Goal: Task Accomplishment & Management: Use online tool/utility

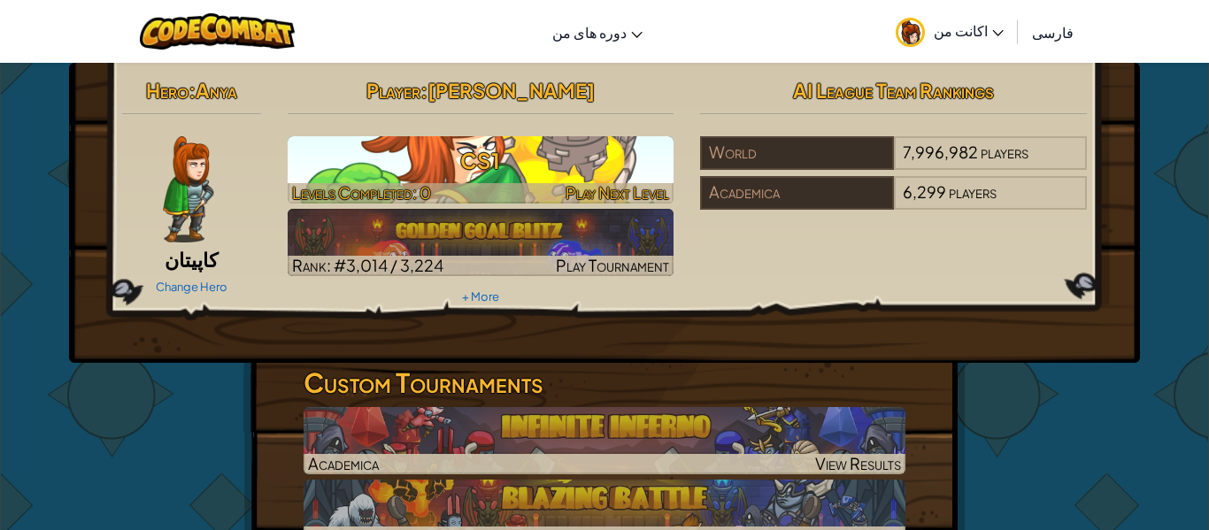
click at [514, 159] on h3 "CS1" at bounding box center [481, 161] width 387 height 40
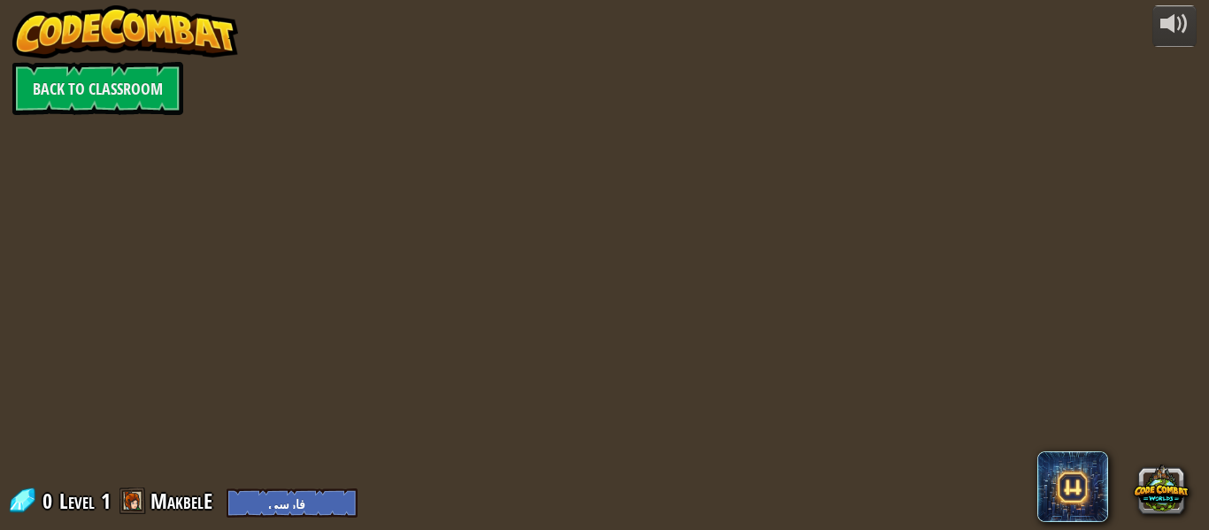
select select "fa"
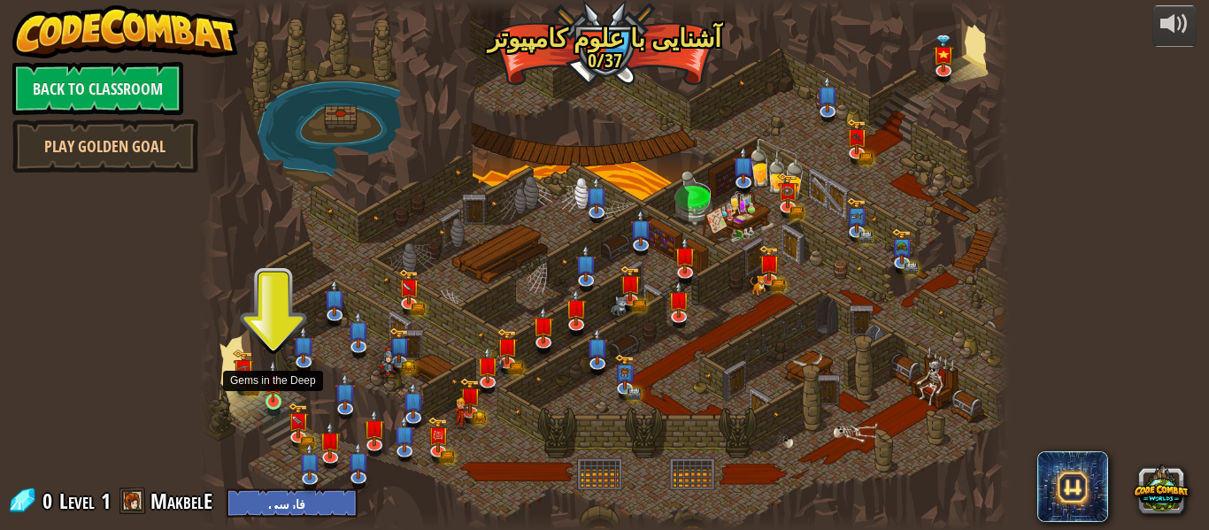
click at [265, 385] on img at bounding box center [273, 381] width 19 height 42
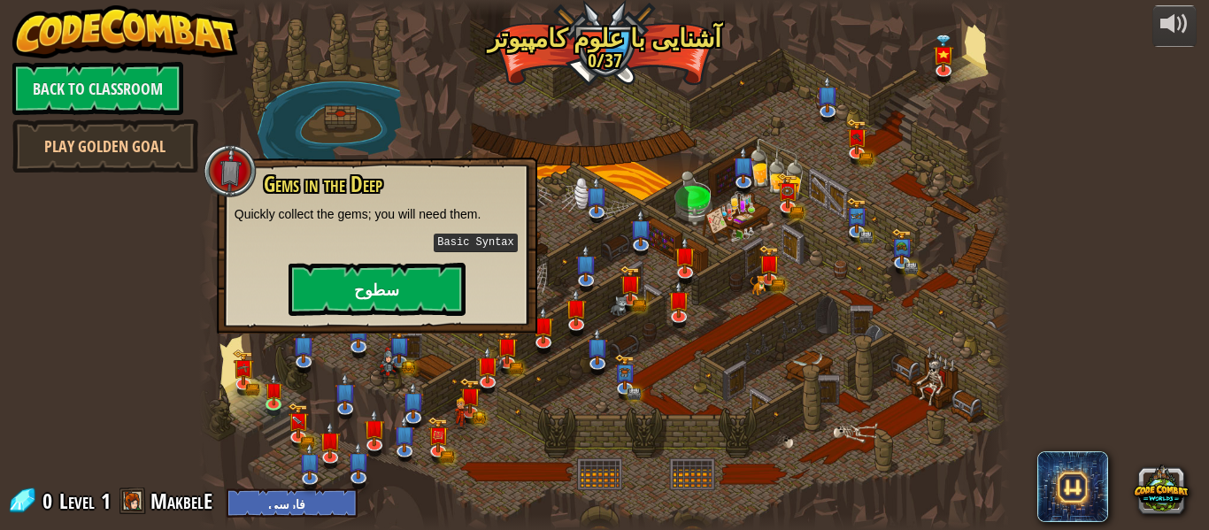
click at [416, 312] on div "Gems in the Deep Quickly collect the gems; you will need them. Basic Syntax سطوح" at bounding box center [377, 245] width 320 height 176
click at [417, 304] on button "سطوح" at bounding box center [376, 289] width 177 height 53
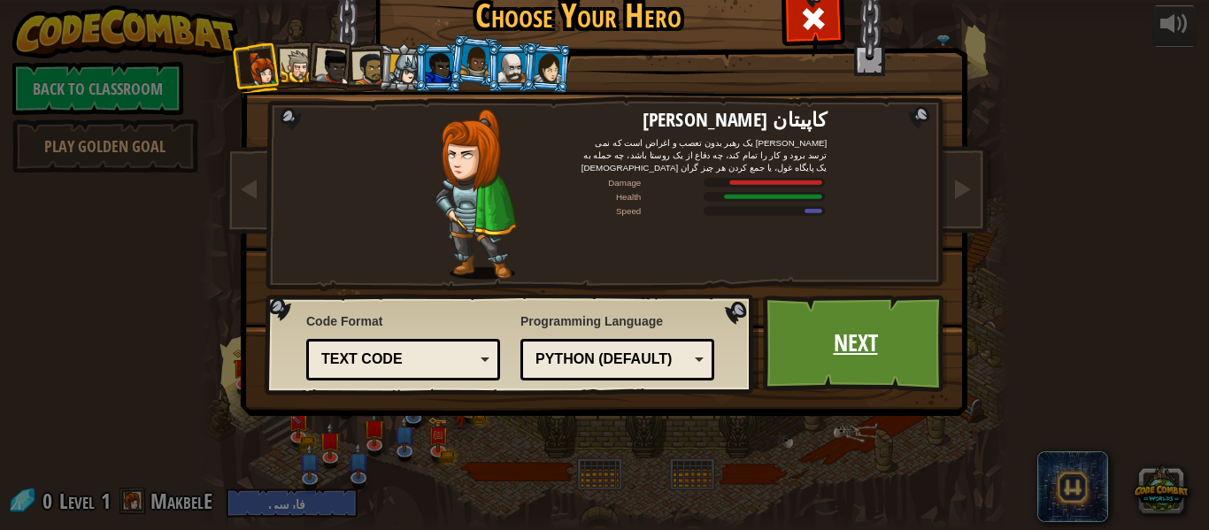
click at [778, 341] on link "Next" at bounding box center [855, 343] width 185 height 97
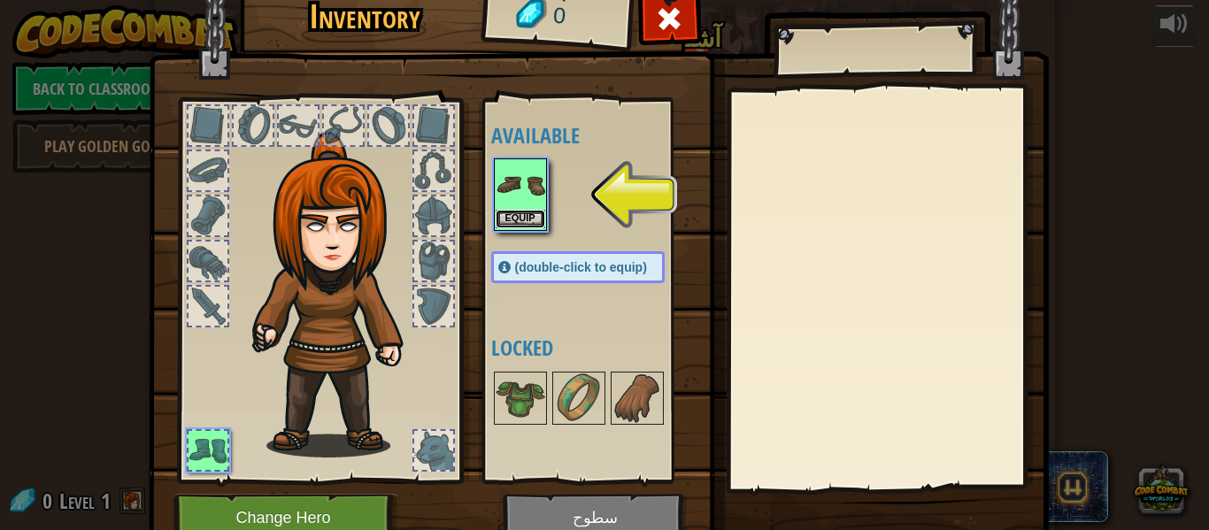
click at [517, 213] on button "Equip" at bounding box center [521, 219] width 50 height 19
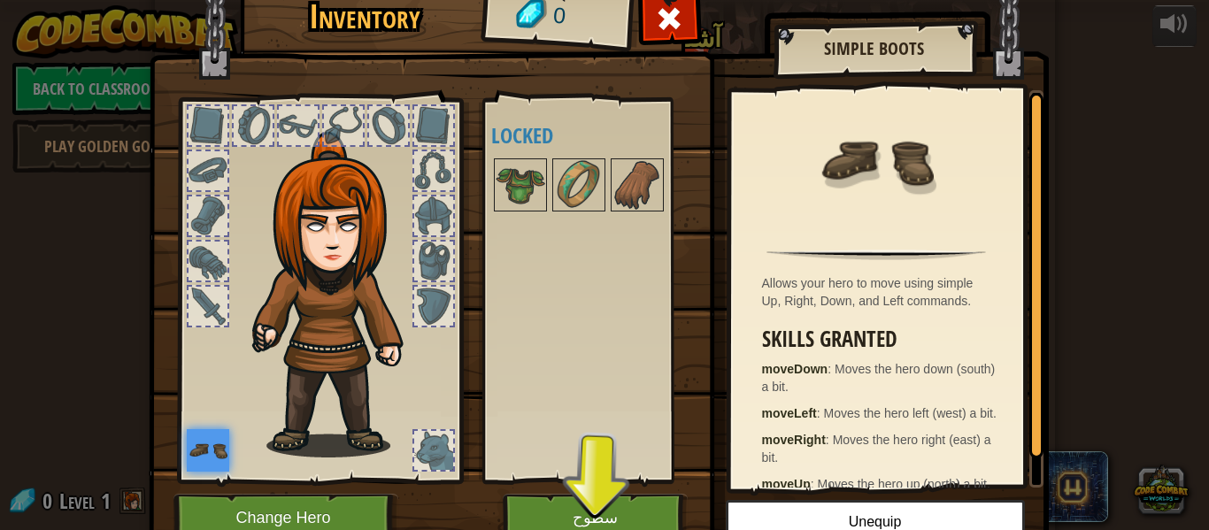
click at [654, 492] on img at bounding box center [599, 239] width 900 height 642
click at [655, 500] on button "سطوح" at bounding box center [595, 518] width 185 height 49
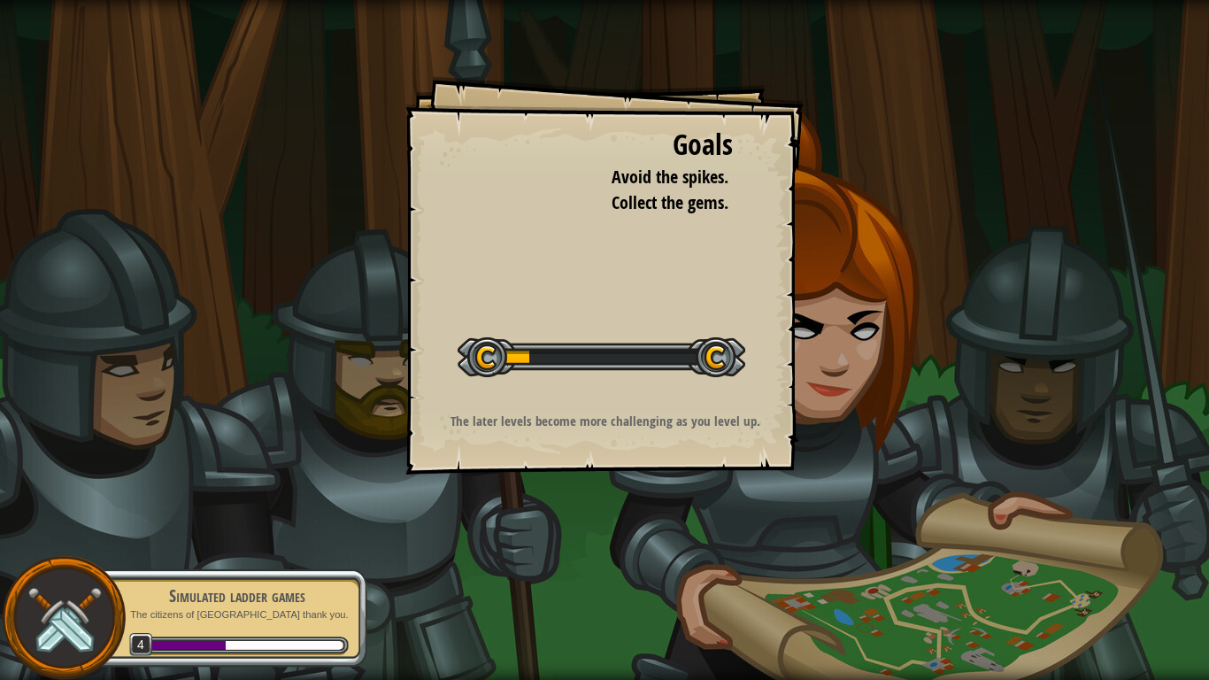
click at [580, 326] on div "Start Level" at bounding box center [601, 354] width 288 height 71
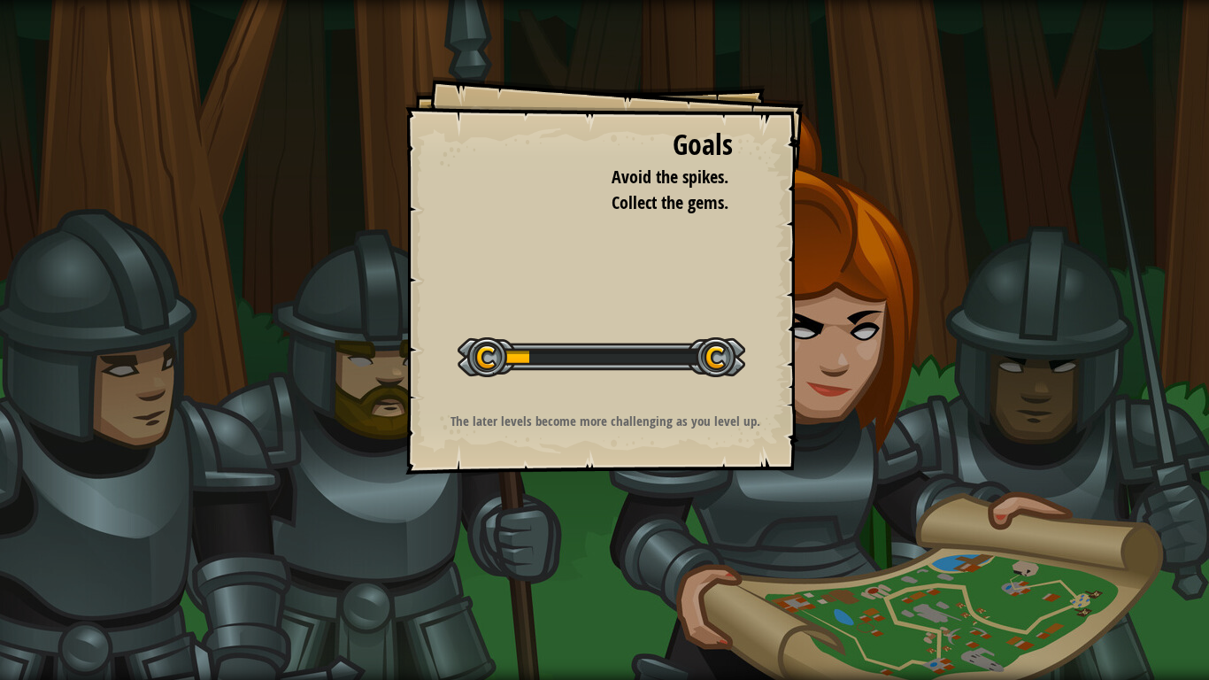
click at [723, 143] on div "Goals" at bounding box center [604, 145] width 257 height 41
click at [766, 326] on div "Goals Avoid the spikes. Collect the gems. Start Level Error loading from server…" at bounding box center [604, 275] width 398 height 398
click at [513, 340] on div at bounding box center [601, 357] width 288 height 40
click at [545, 355] on div at bounding box center [601, 357] width 288 height 40
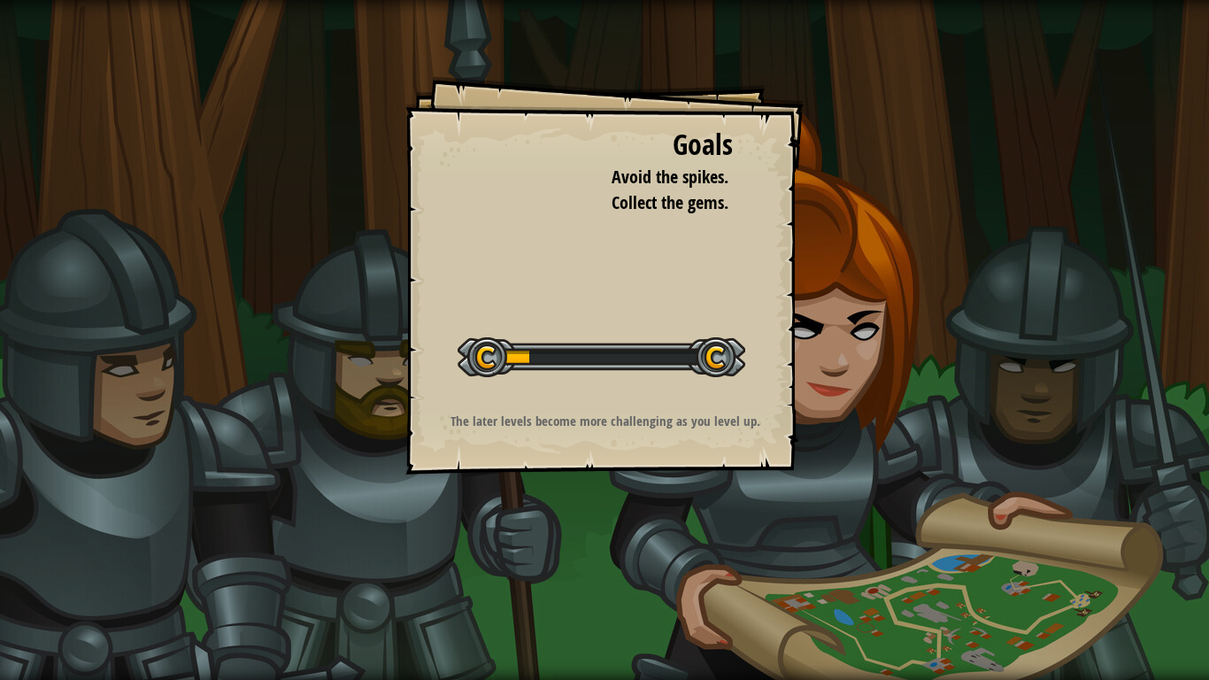
click at [545, 355] on div at bounding box center [601, 357] width 288 height 40
click at [500, 370] on div at bounding box center [601, 357] width 288 height 40
click at [650, 199] on span "Collect the gems." at bounding box center [669, 202] width 117 height 24
select select "fa"
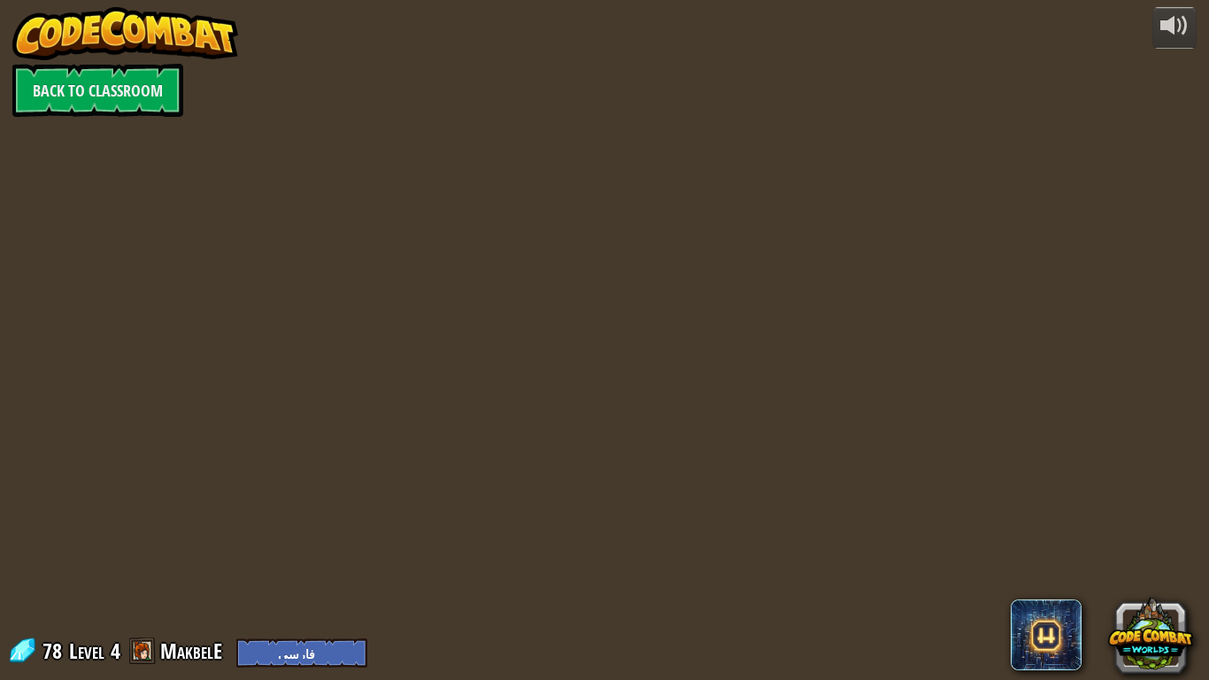
click at [586, 283] on div "powered by Back to Classroom 78 Level 4 MakbelE English ([GEOGRAPHIC_DATA]) Eng…" at bounding box center [604, 340] width 1209 height 680
select select "fa"
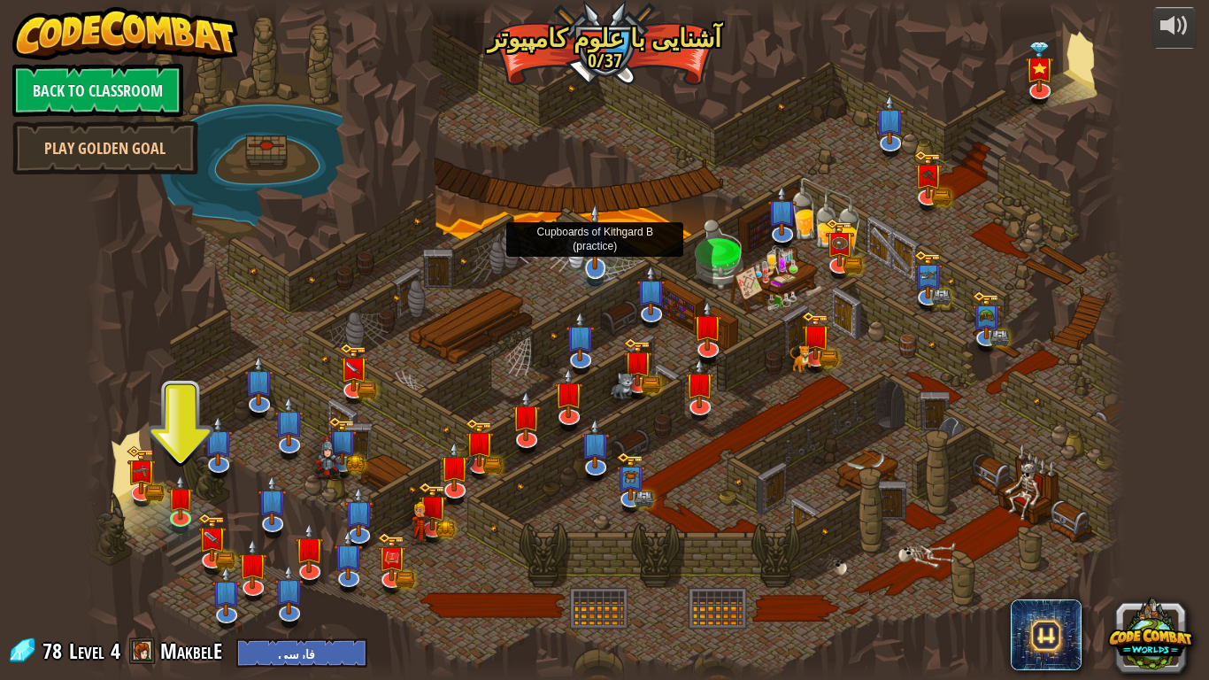
click at [588, 262] on img at bounding box center [594, 236] width 29 height 67
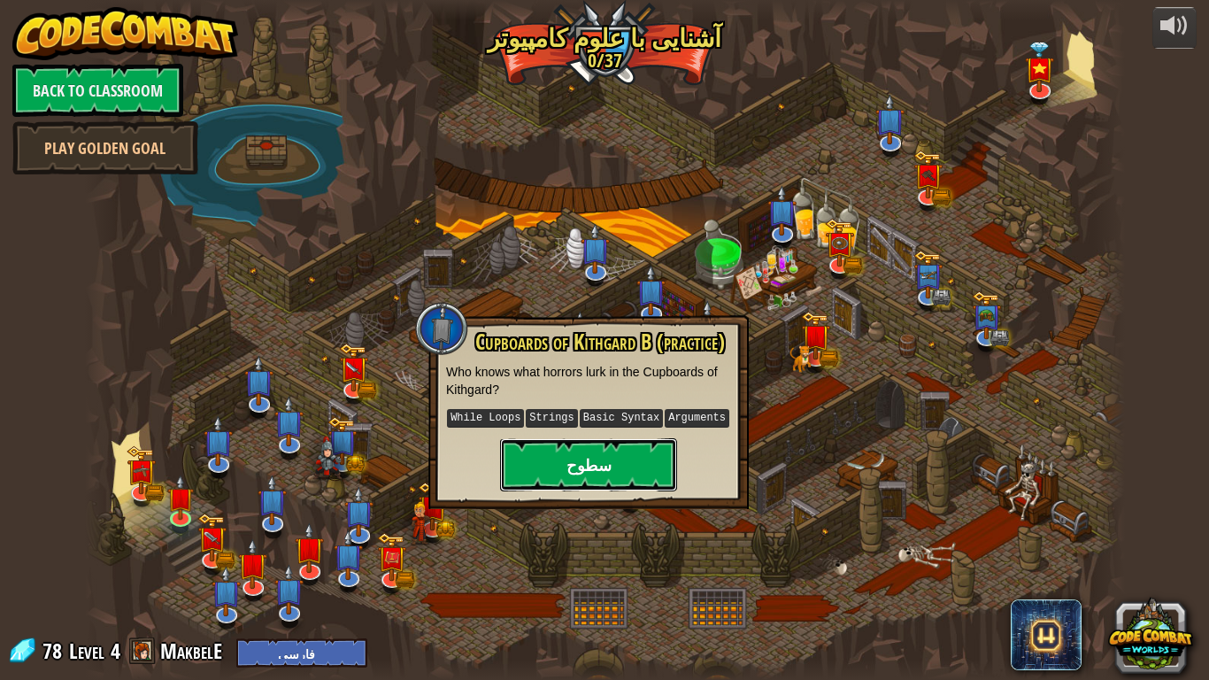
click at [554, 473] on button "سطوح" at bounding box center [588, 464] width 177 height 53
click at [572, 446] on button "سطوح" at bounding box center [588, 464] width 177 height 53
click at [200, 529] on img at bounding box center [211, 526] width 29 height 65
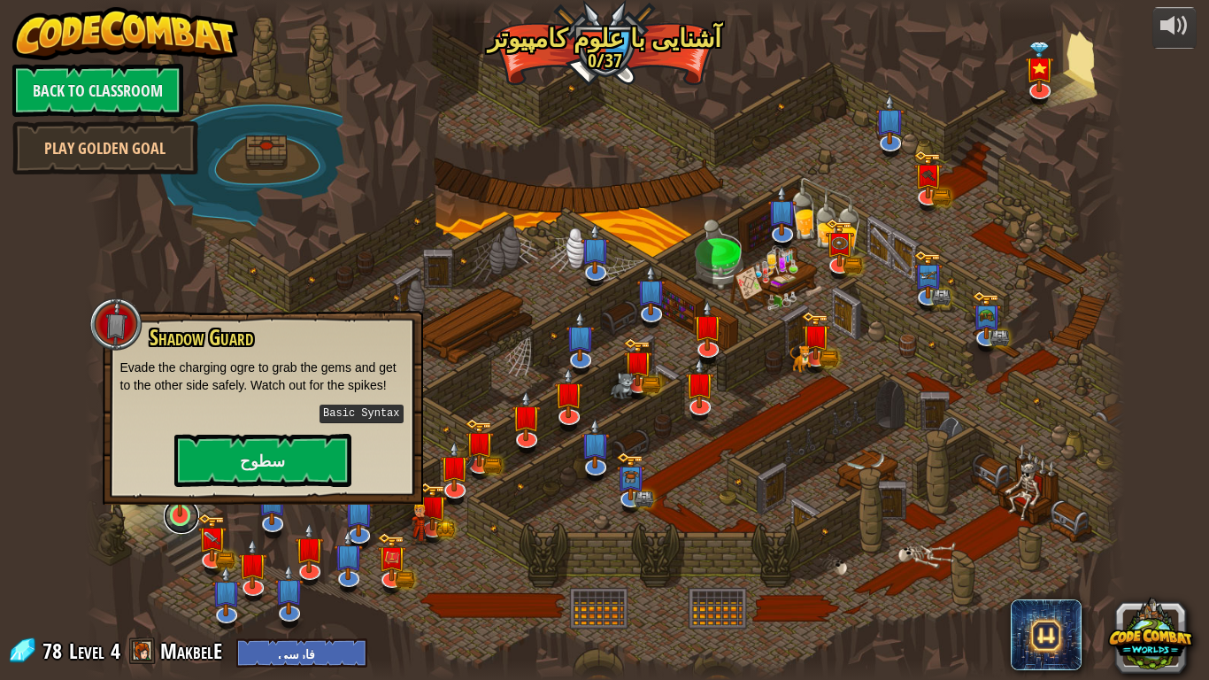
click at [188, 523] on link at bounding box center [181, 515] width 35 height 35
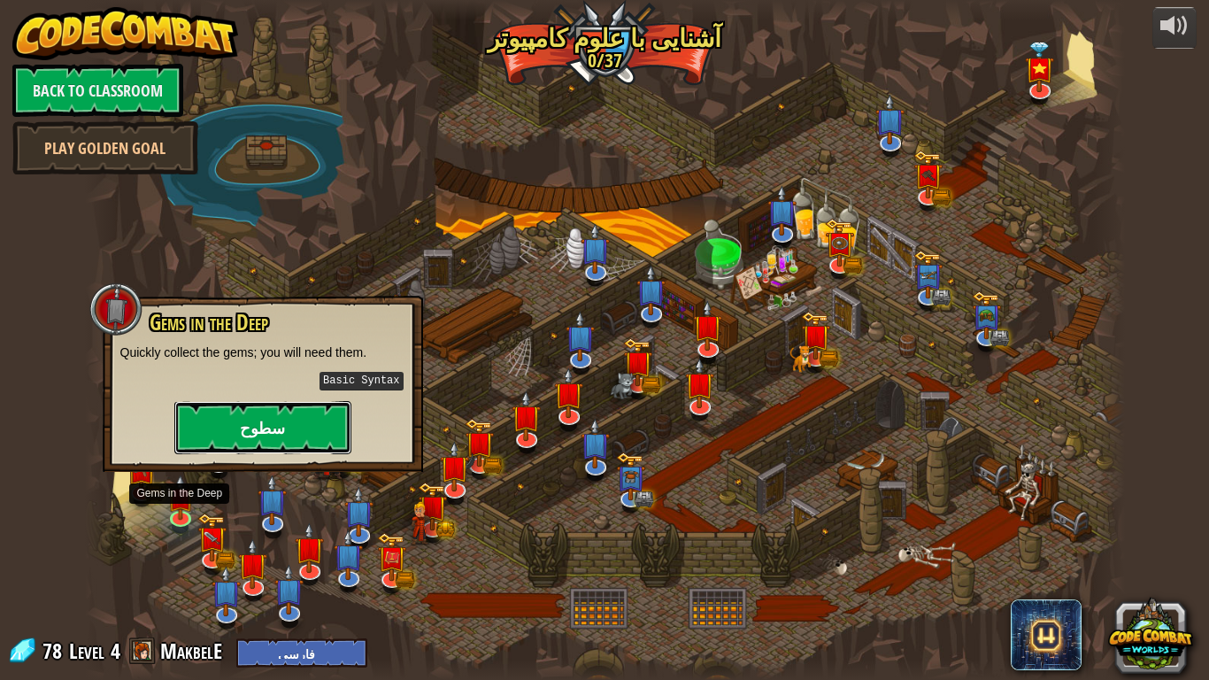
click at [273, 442] on button "سطوح" at bounding box center [262, 427] width 177 height 53
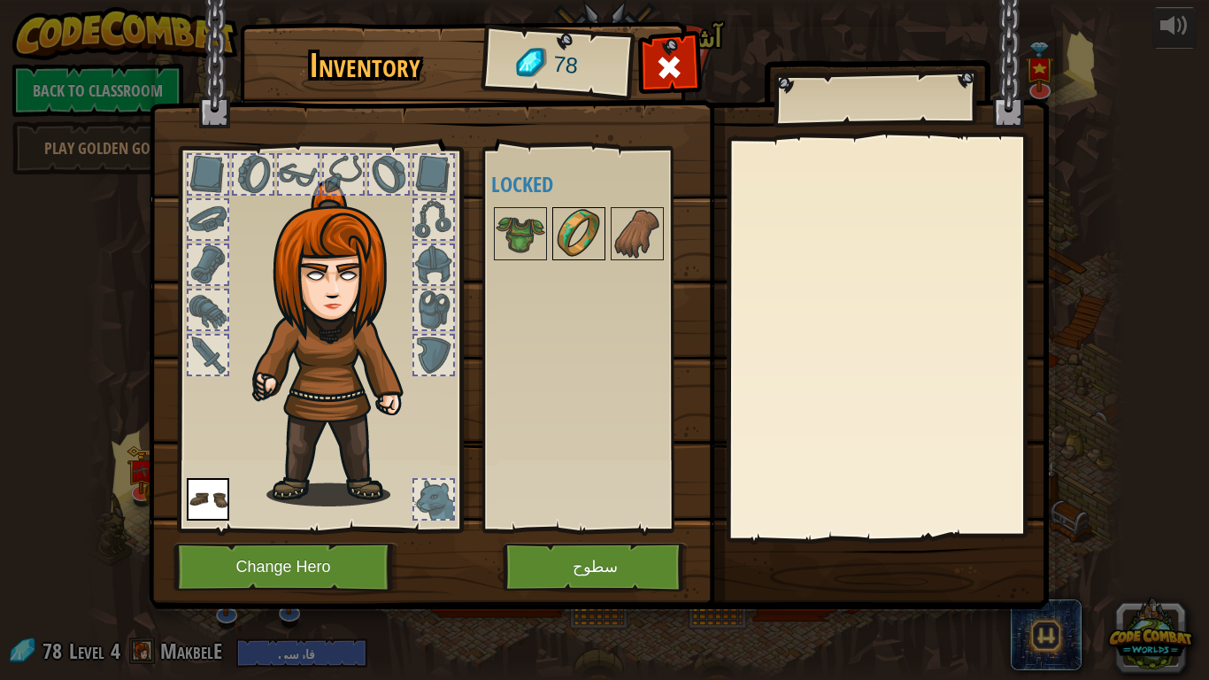
click at [584, 251] on img at bounding box center [579, 234] width 50 height 50
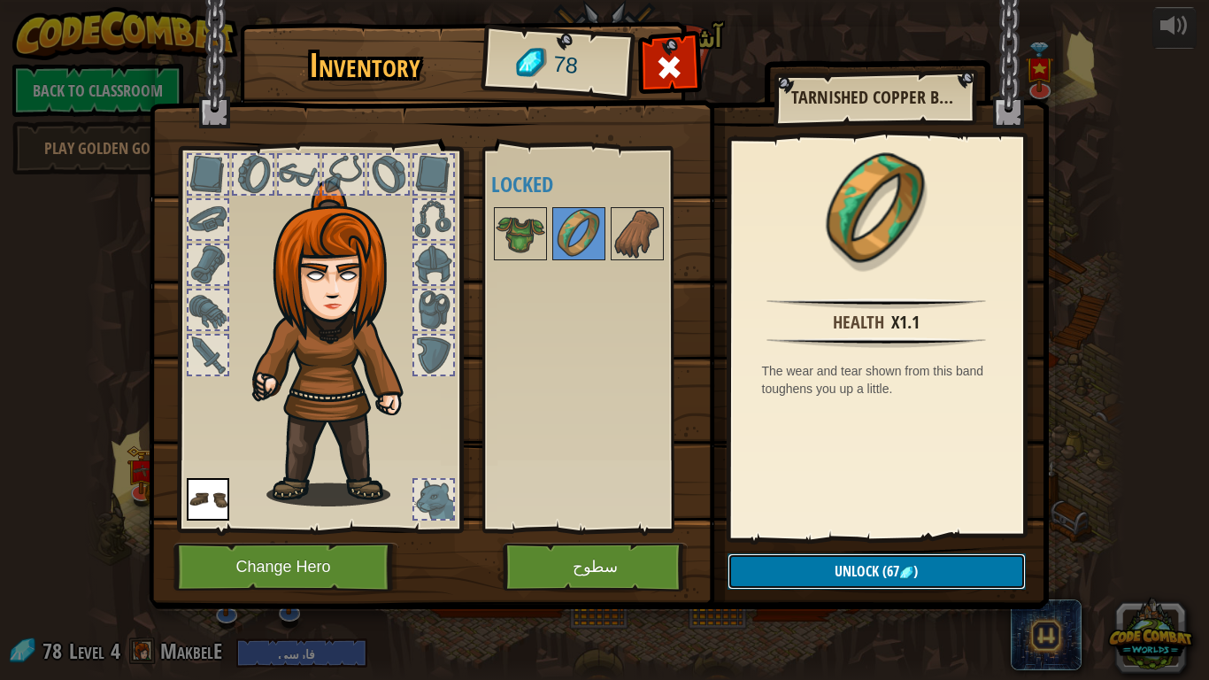
click at [887, 529] on span "(67" at bounding box center [889, 570] width 20 height 19
click at [537, 227] on img at bounding box center [521, 234] width 50 height 50
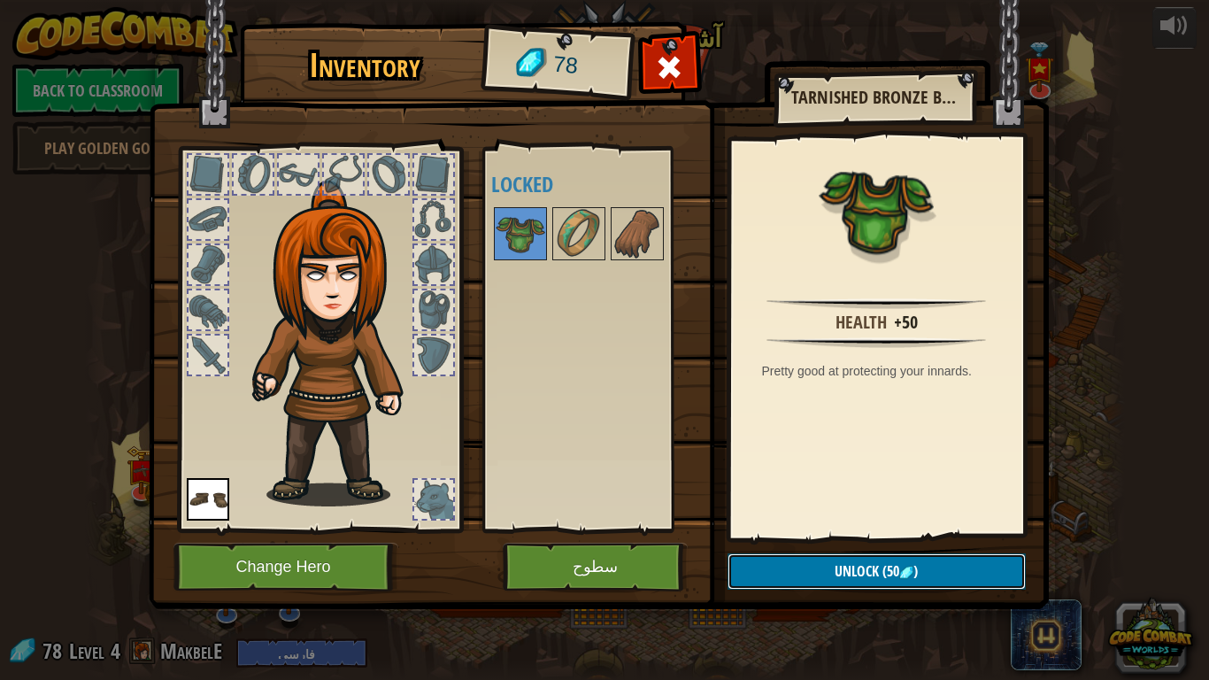
click at [854, 529] on span "Unlock" at bounding box center [856, 570] width 44 height 19
click at [638, 242] on img at bounding box center [637, 234] width 50 height 50
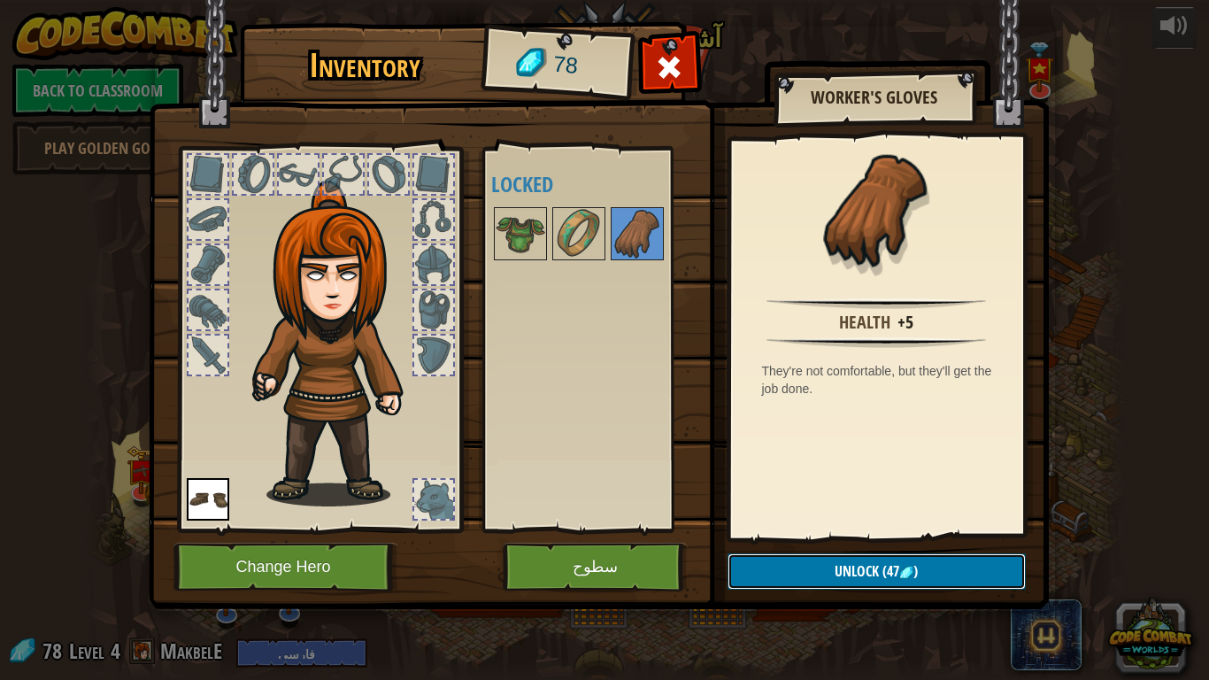
click at [819, 529] on button "Unlock (47 )" at bounding box center [876, 571] width 298 height 36
click at [381, 171] on div at bounding box center [388, 174] width 39 height 39
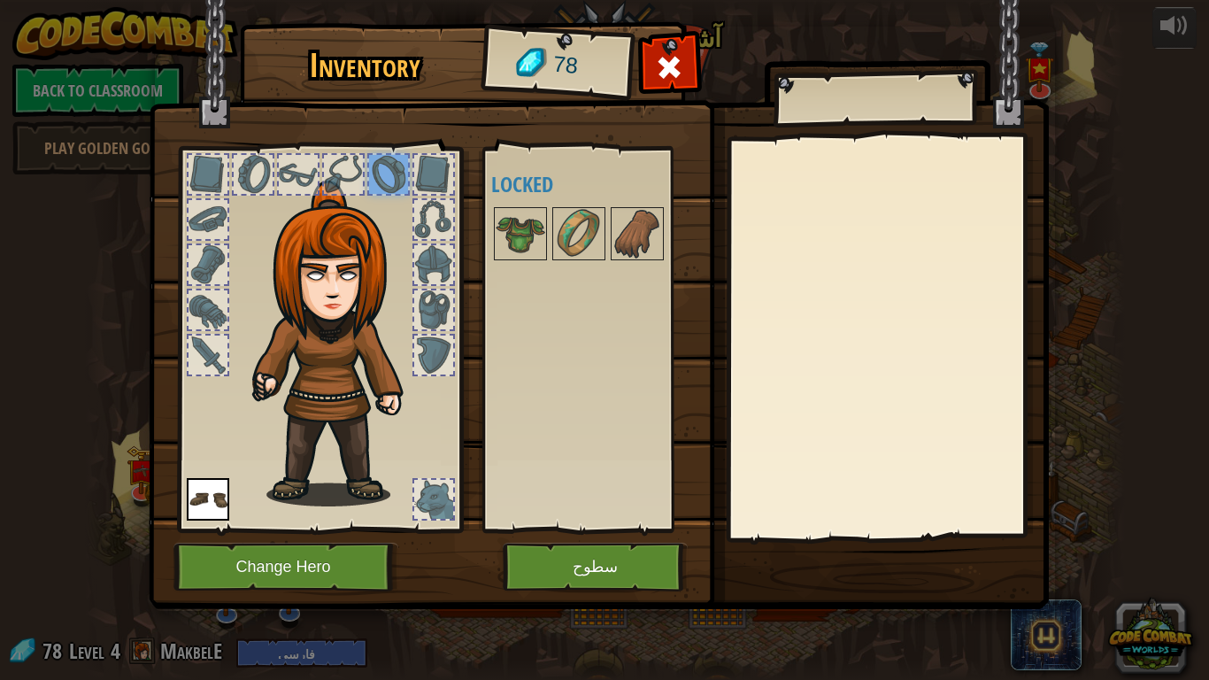
click at [564, 204] on div at bounding box center [595, 233] width 209 height 58
click at [566, 209] on img at bounding box center [579, 234] width 50 height 50
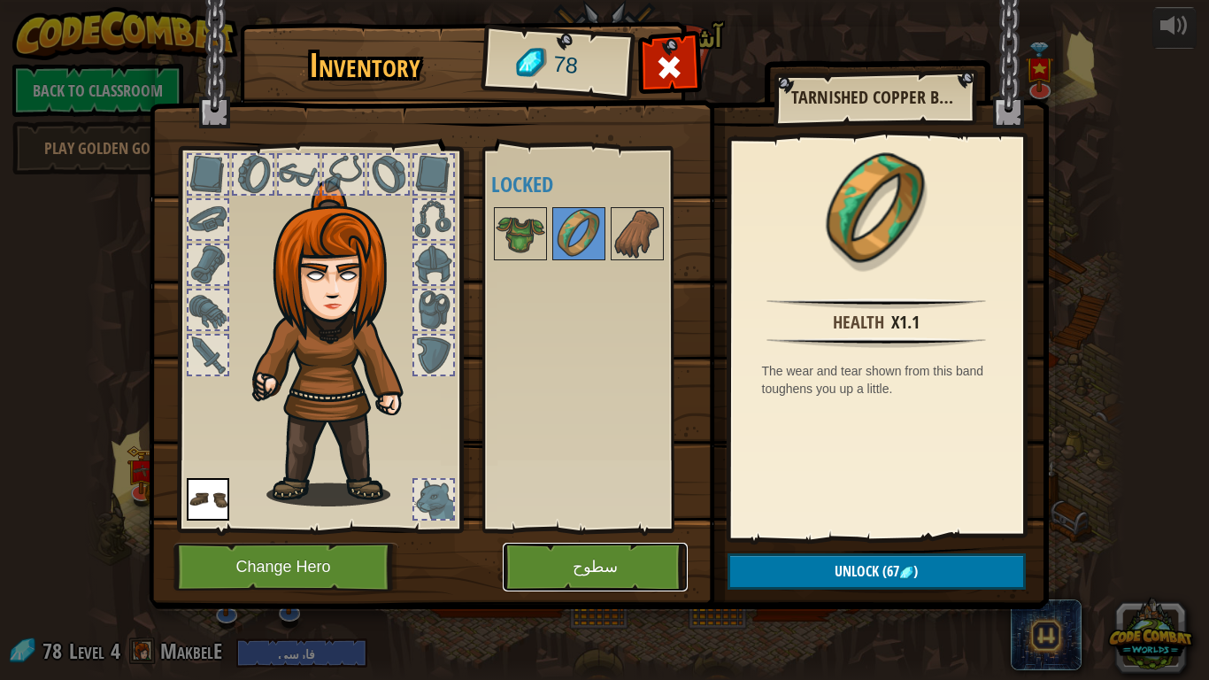
click at [630, 529] on button "سطوح" at bounding box center [595, 566] width 185 height 49
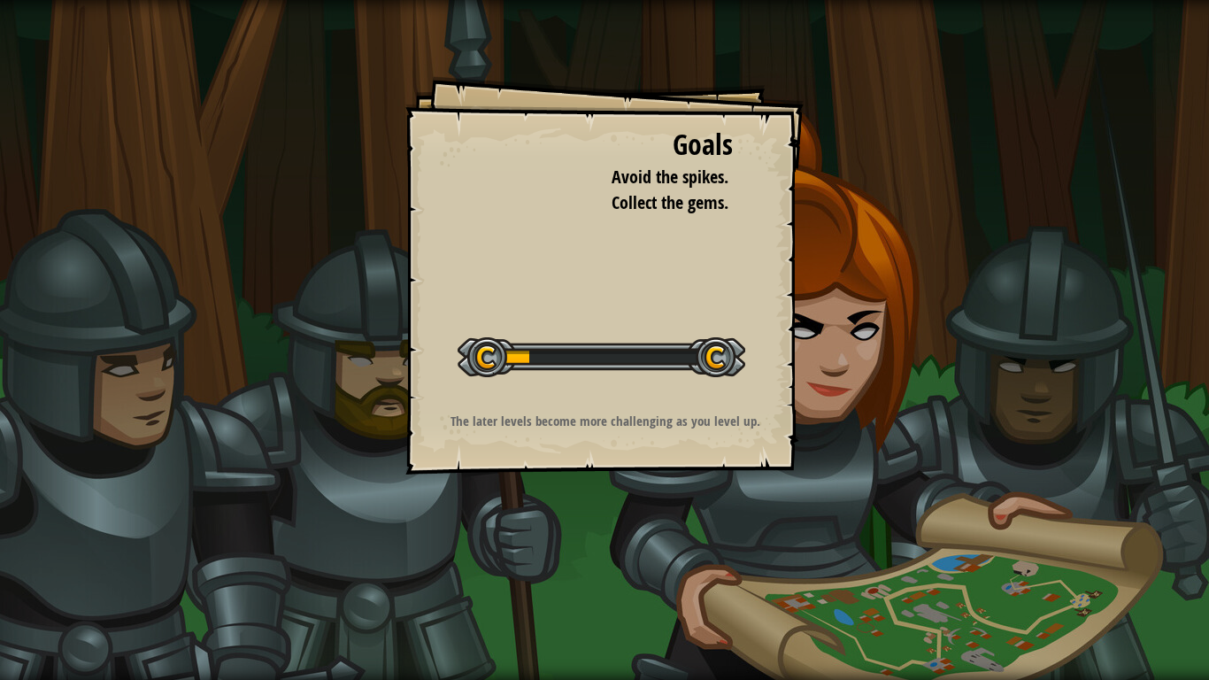
click at [1005, 401] on div "Goals Avoid the spikes. Collect the gems. Start Level Error loading from server…" at bounding box center [604, 340] width 1209 height 680
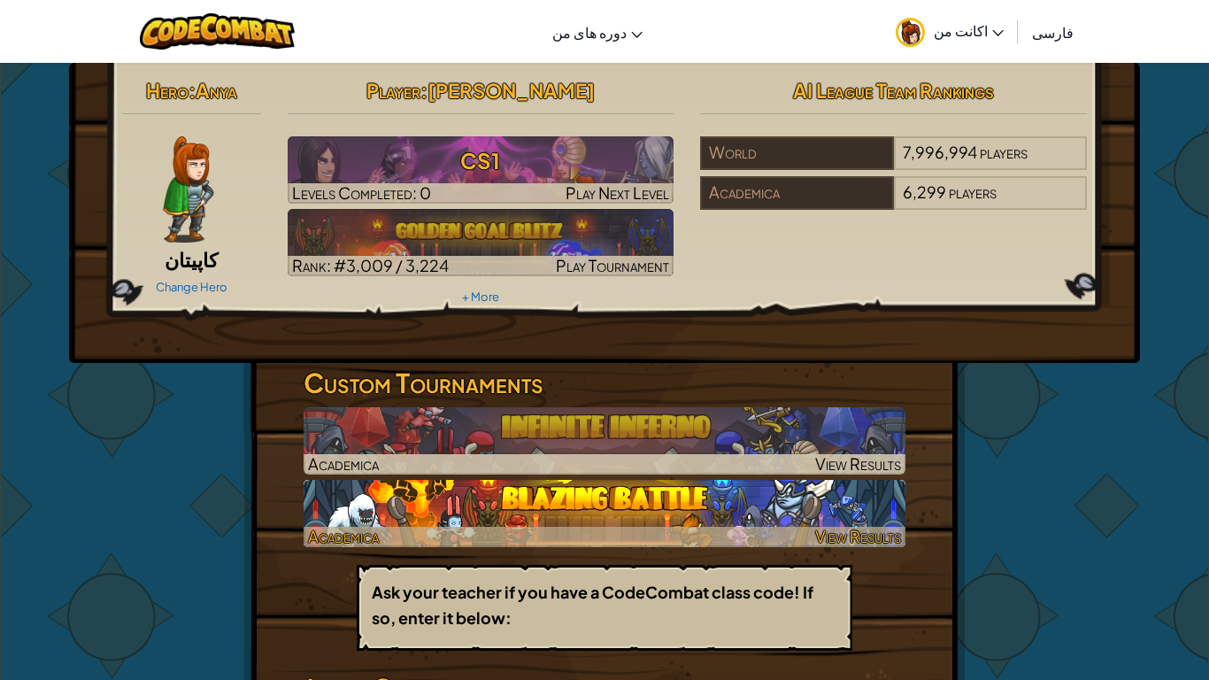
click at [583, 497] on img at bounding box center [604, 513] width 602 height 67
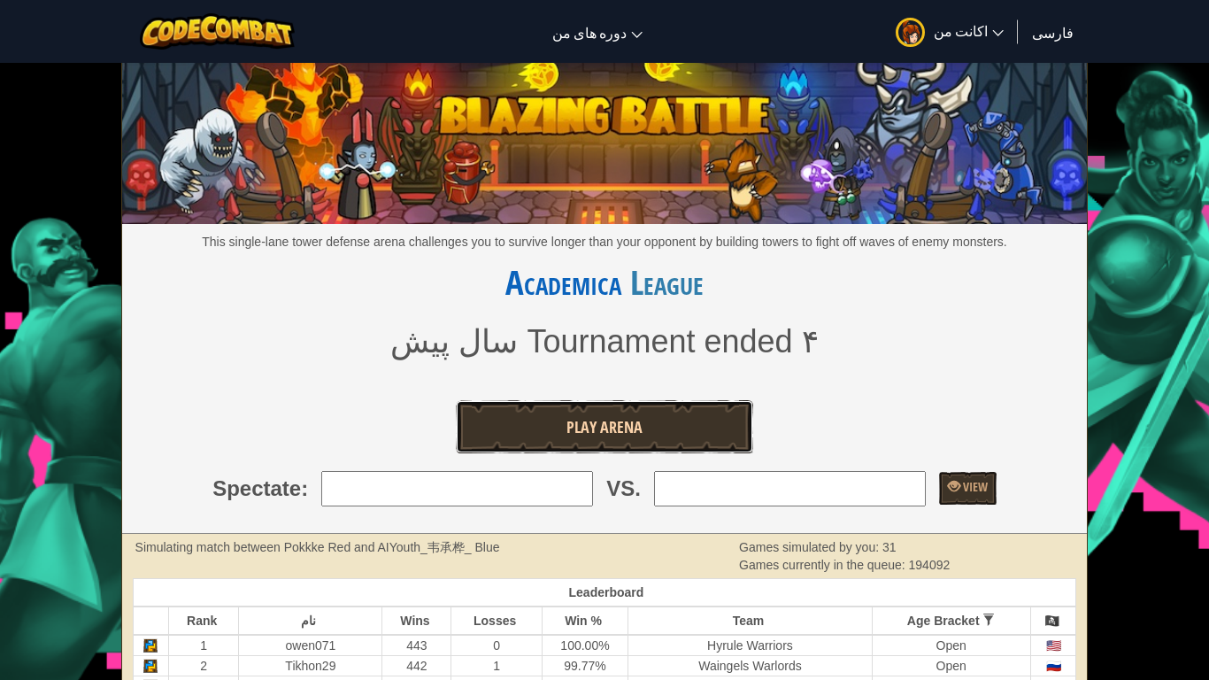
click at [594, 409] on link "Play Arena" at bounding box center [604, 426] width 297 height 53
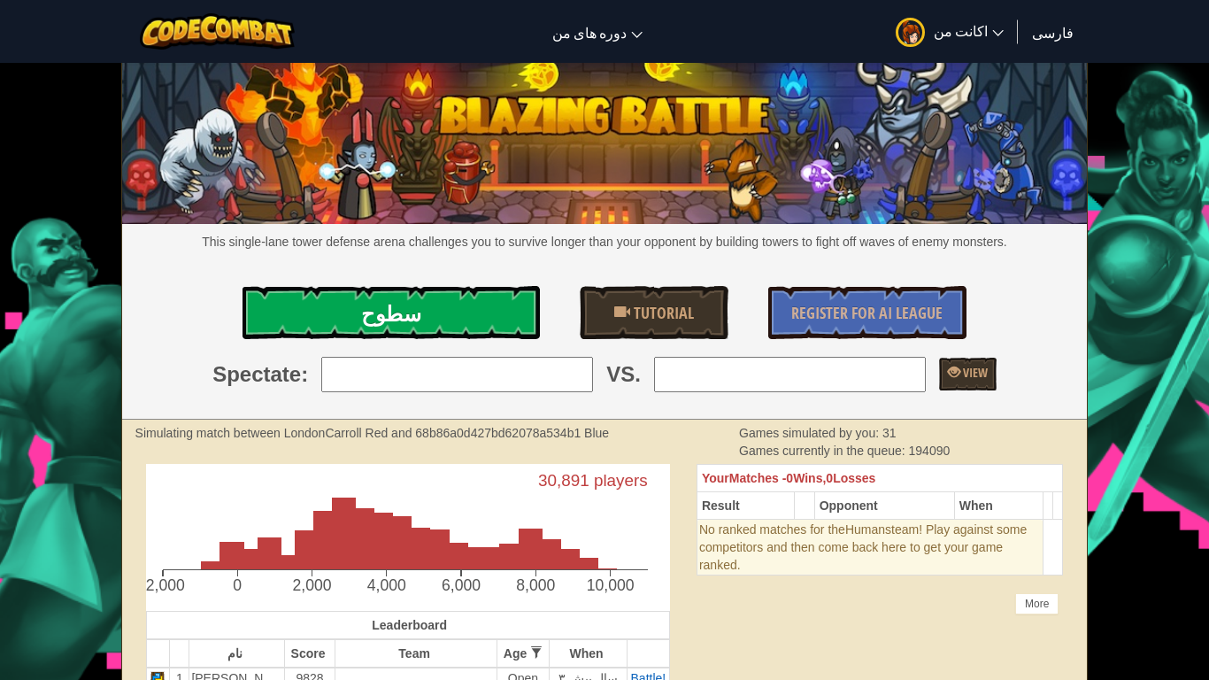
click at [464, 294] on link "سطوح" at bounding box center [390, 312] width 297 height 53
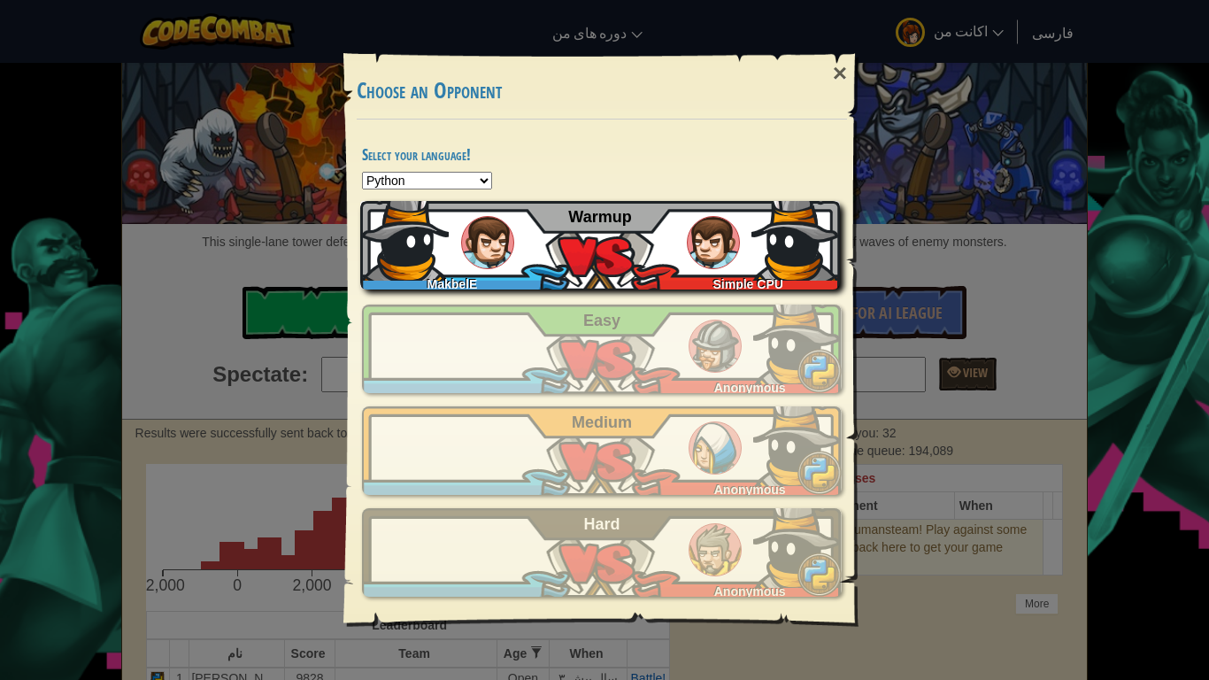
click at [649, 281] on div "Simple CPU" at bounding box center [744, 281] width 192 height 18
